Goal: Information Seeking & Learning: Check status

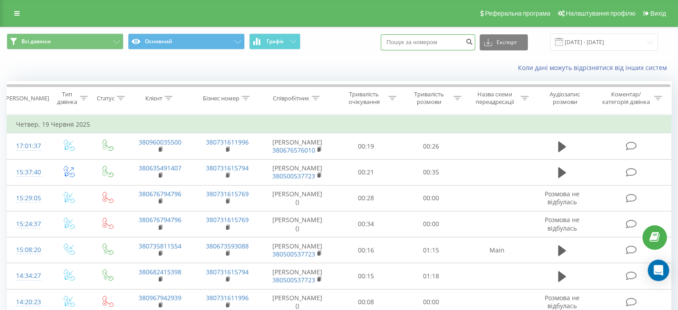
click at [436, 41] on input at bounding box center [427, 42] width 94 height 16
paste input "0673525202"
type input "0673525202"
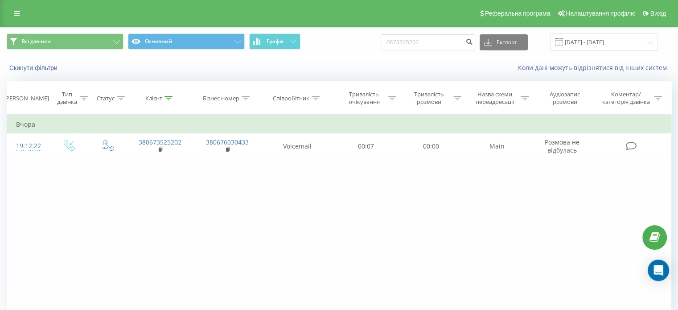
click at [380, 196] on div "Фільтрувати за умовою Дорівнює Введіть значення Скасувати OK Фільтрувати за умо…" at bounding box center [339, 214] width 664 height 200
drag, startPoint x: 447, startPoint y: 44, endPoint x: 333, endPoint y: 49, distance: 114.2
click at [333, 49] on div "Всі дзвінки Основний Графік 0673525202 Експорт .csv .xls .xlsx [DATE] - [DATE]" at bounding box center [339, 41] width 664 height 17
paste input "84237393"
type input "0684237393"
